Goal: Information Seeking & Learning: Learn about a topic

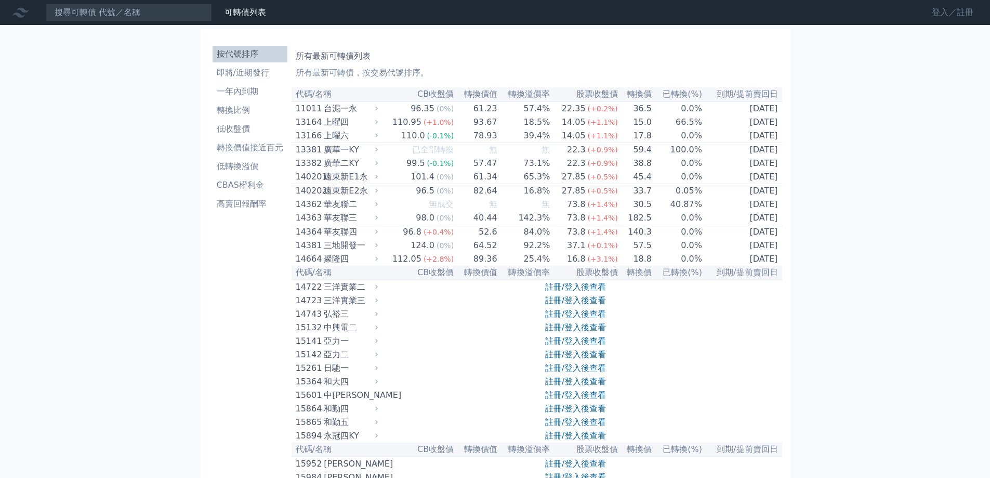
click at [949, 10] on link "登入／註冊" at bounding box center [952, 12] width 58 height 17
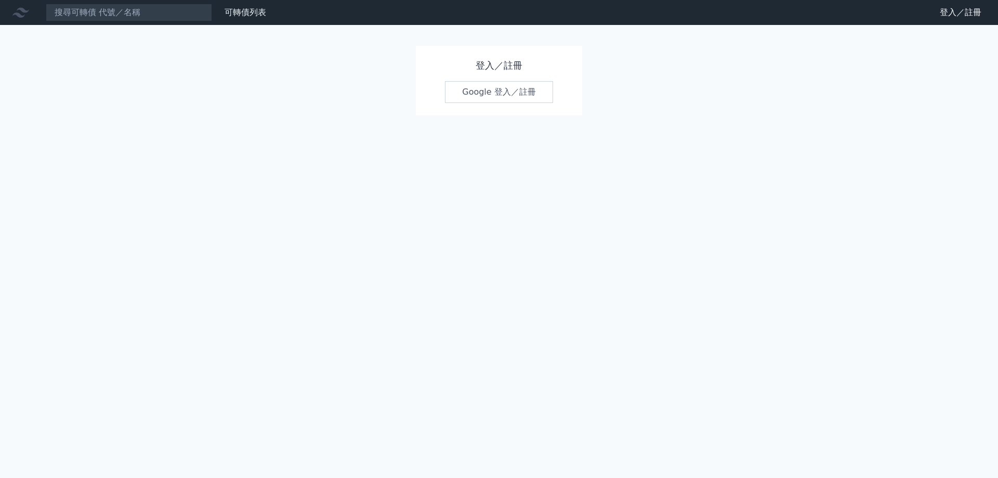
click at [507, 103] on div "登入／註冊 Google 登入／註冊" at bounding box center [499, 81] width 166 height 70
click at [507, 95] on link "Google 登入／註冊" at bounding box center [499, 92] width 108 height 22
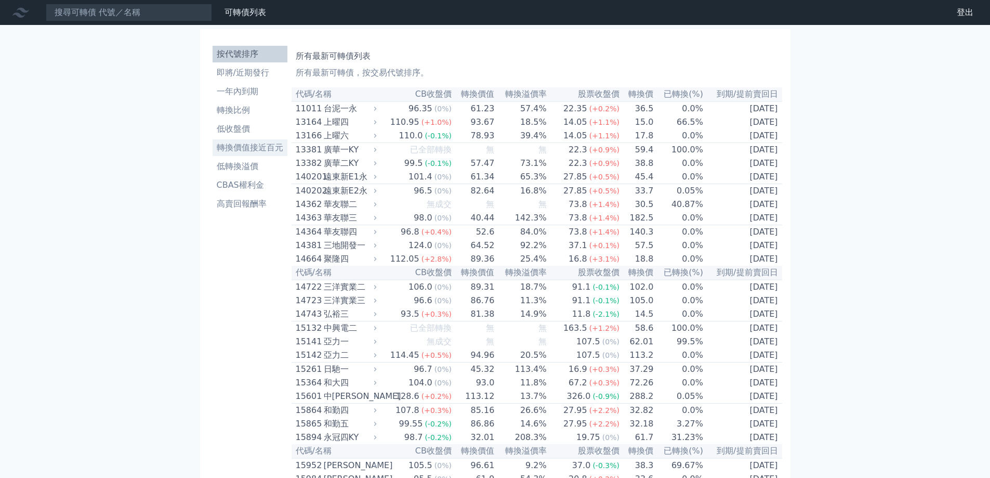
click at [252, 142] on li "轉換價值接近百元" at bounding box center [250, 147] width 75 height 12
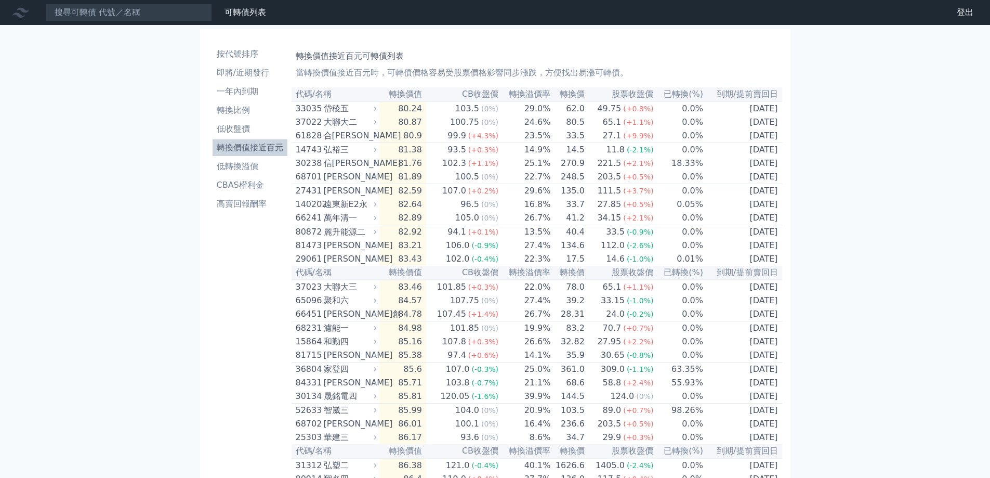
click at [256, 48] on li "按代號排序" at bounding box center [250, 54] width 75 height 12
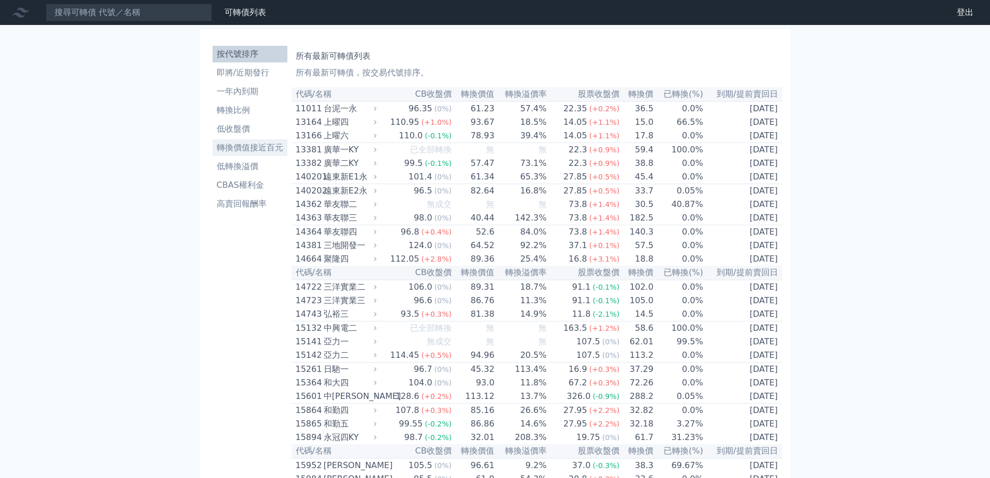
click at [250, 143] on li "轉換價值接近百元" at bounding box center [250, 147] width 75 height 12
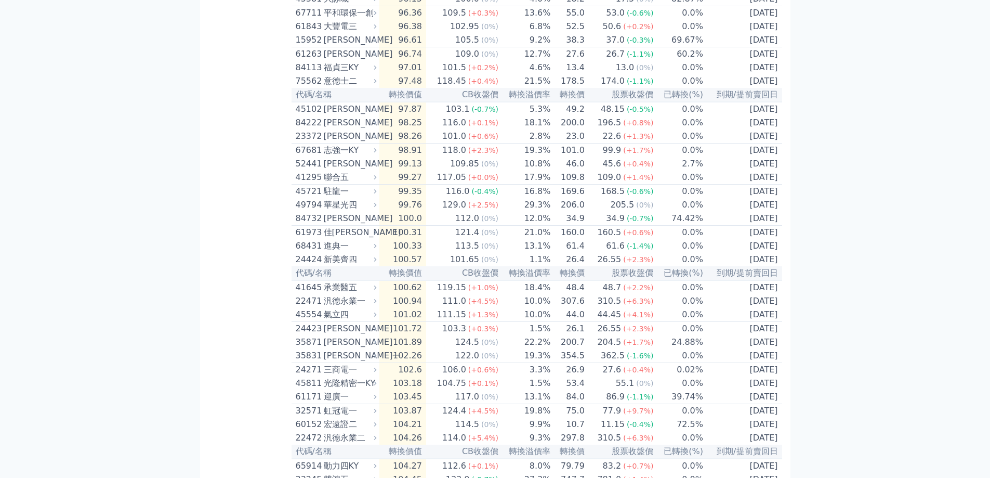
scroll to position [1744, 0]
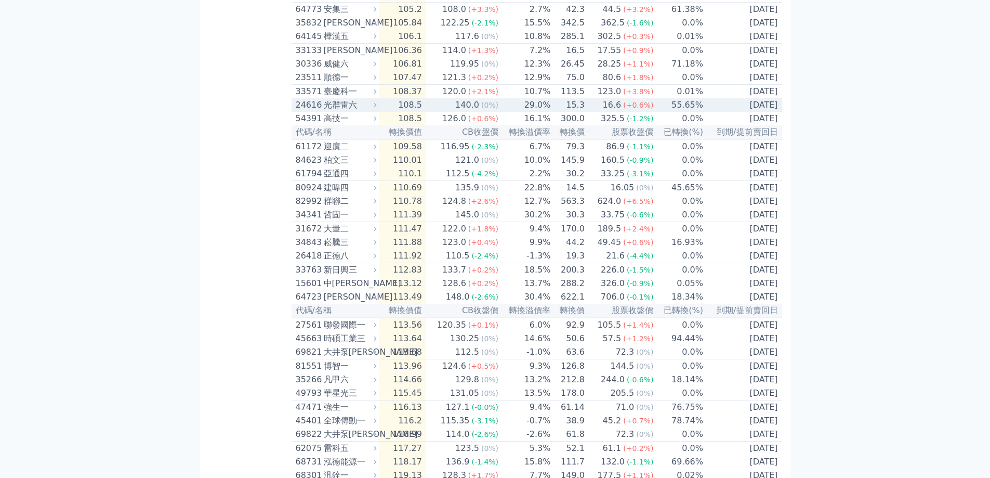
click at [497, 109] on span "(0%)" at bounding box center [489, 105] width 17 height 8
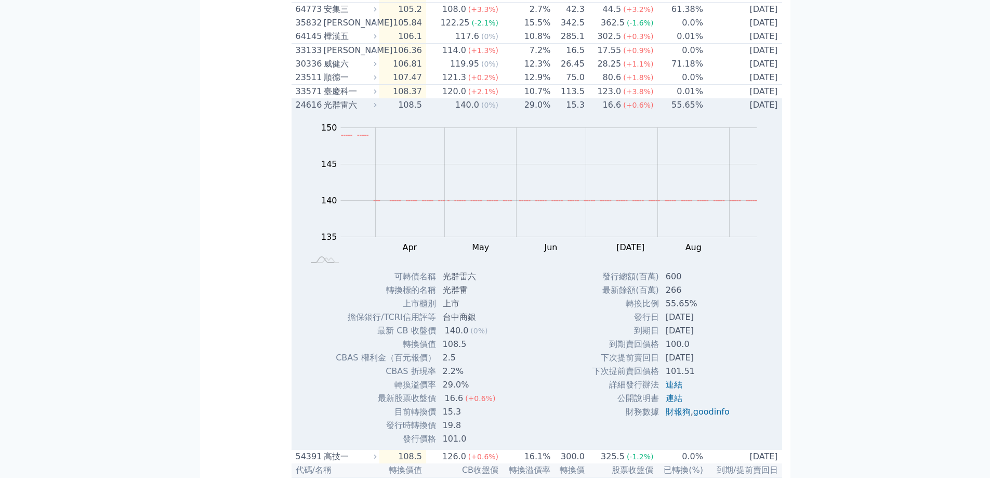
scroll to position [1796, 0]
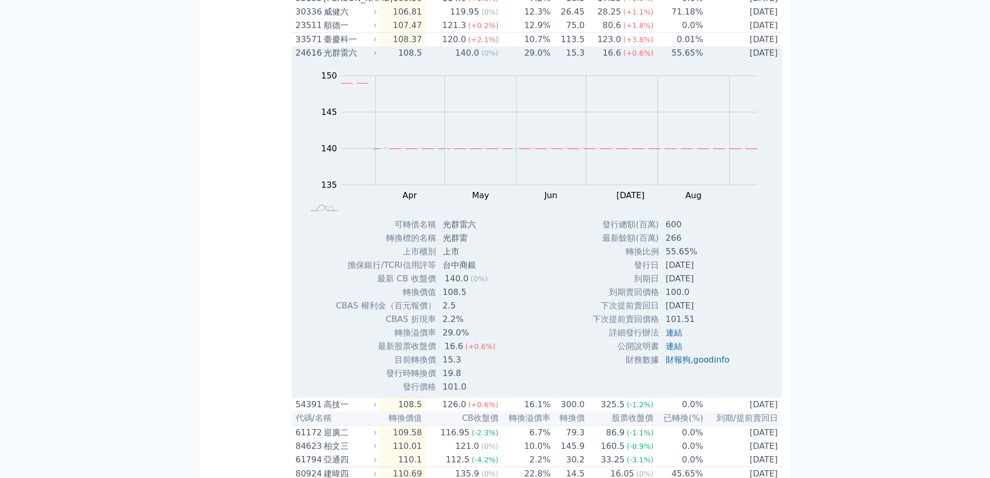
click at [511, 60] on td "29.0%" at bounding box center [525, 53] width 52 height 14
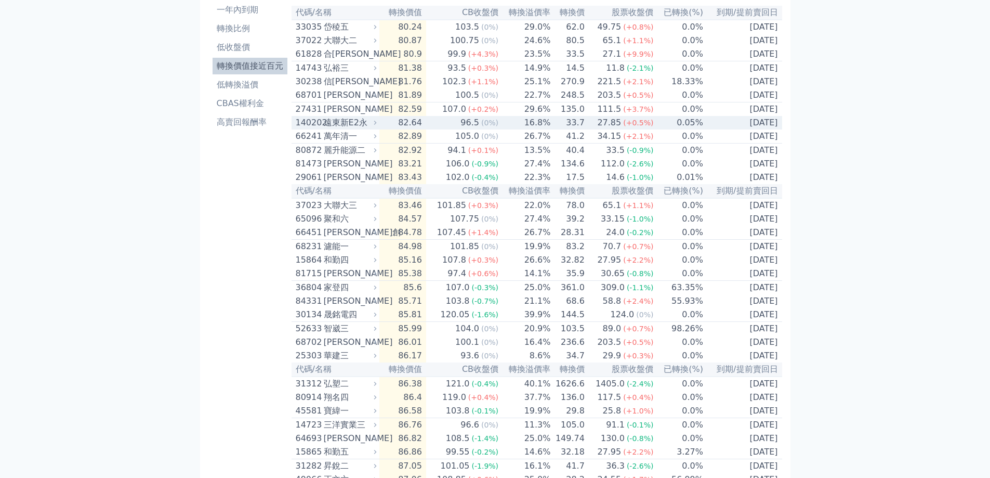
scroll to position [0, 0]
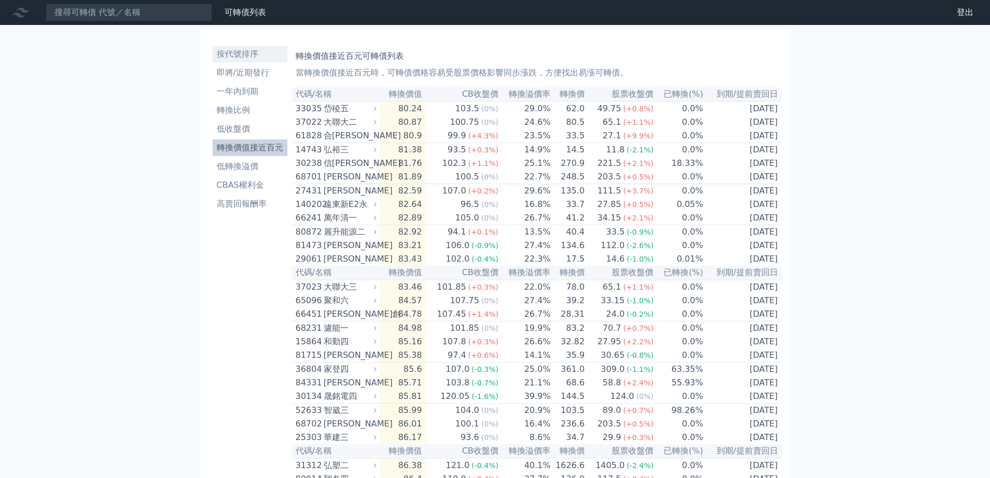
click at [256, 56] on li "按代號排序" at bounding box center [250, 54] width 75 height 12
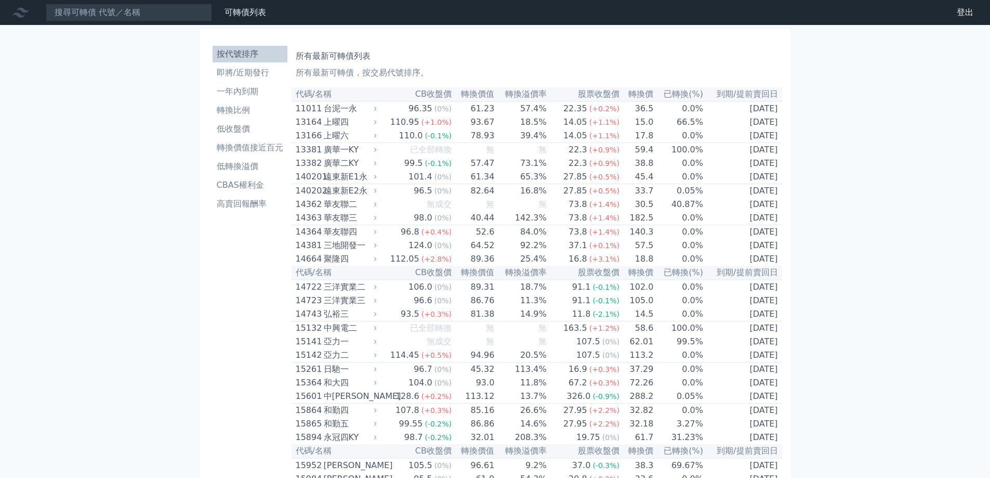
scroll to position [4281, 0]
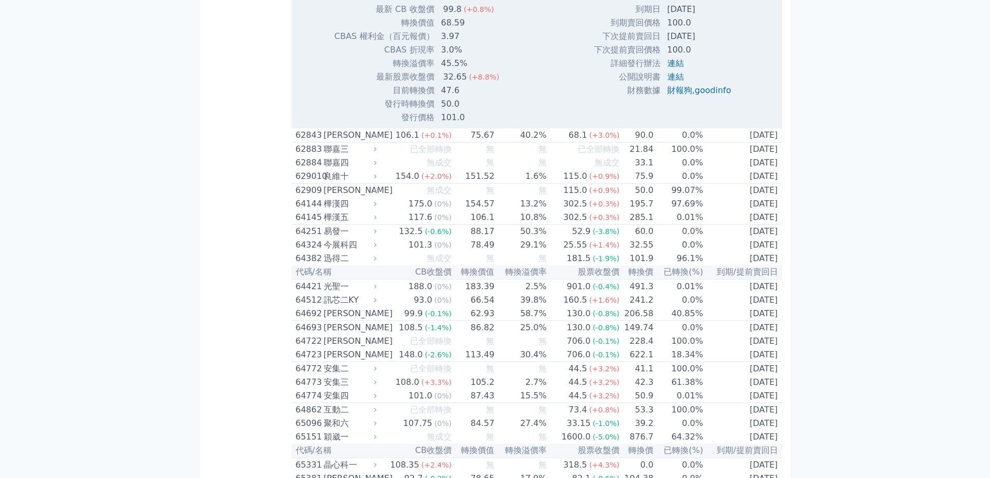
scroll to position [4333, 0]
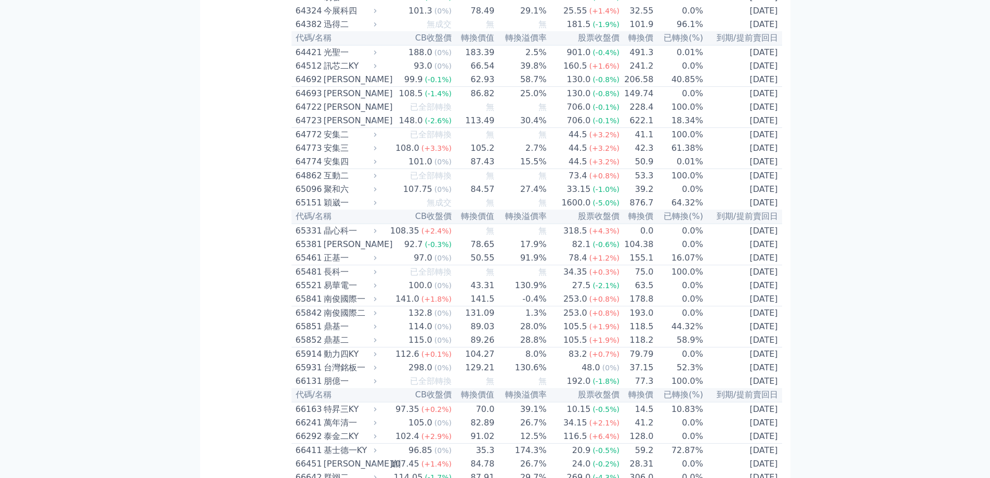
scroll to position [5564, 0]
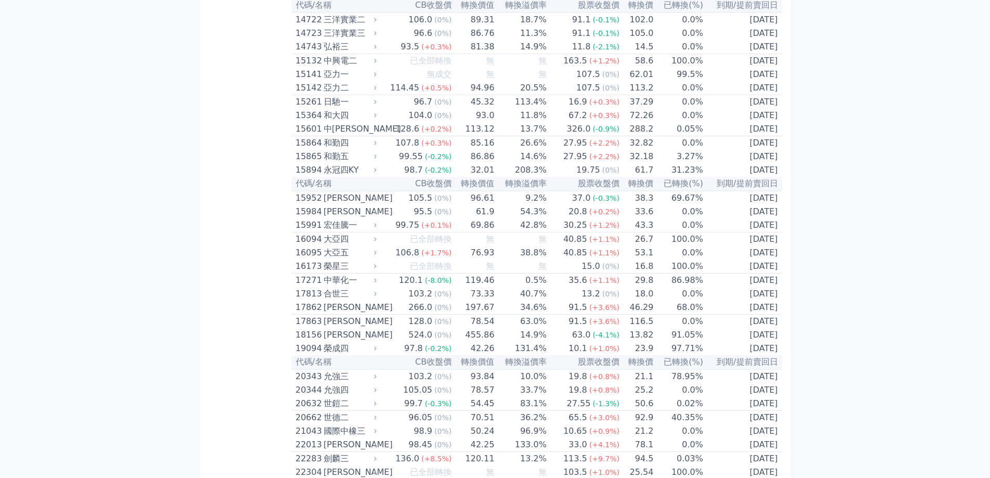
scroll to position [0, 0]
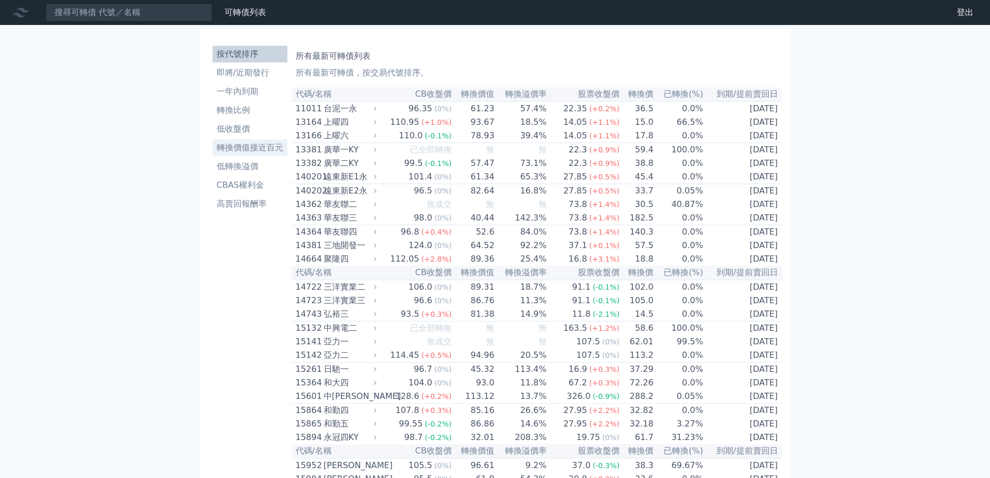
click at [273, 147] on li "轉換價值接近百元" at bounding box center [250, 147] width 75 height 12
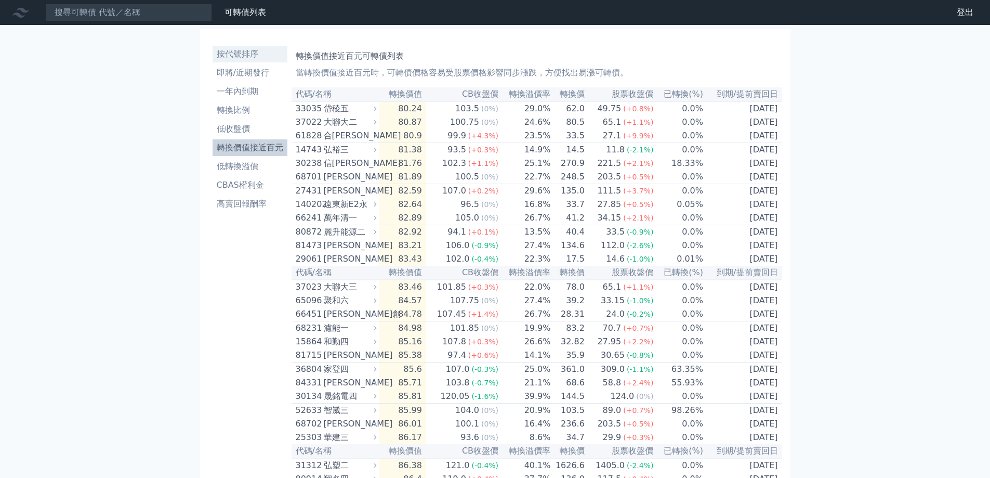
click at [214, 55] on li "按代號排序" at bounding box center [250, 54] width 75 height 12
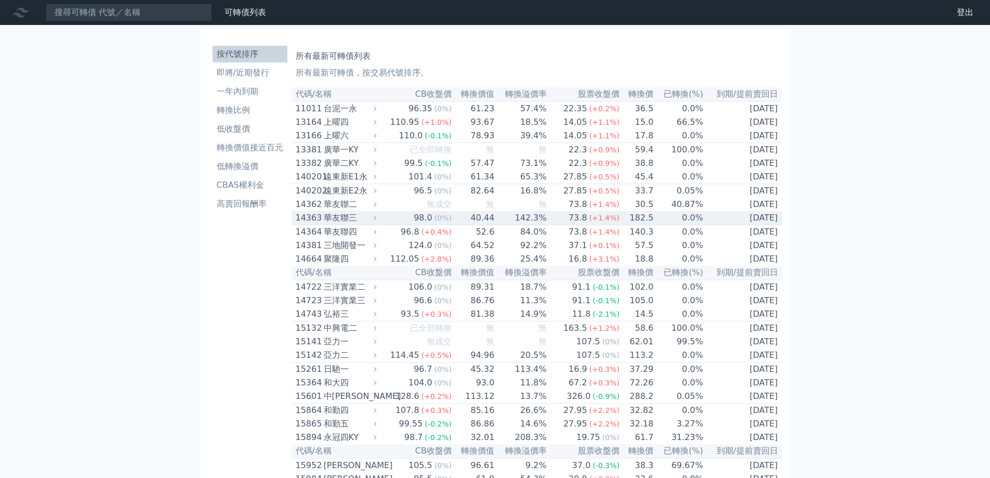
scroll to position [4281, 0]
